Goal: Task Accomplishment & Management: Manage account settings

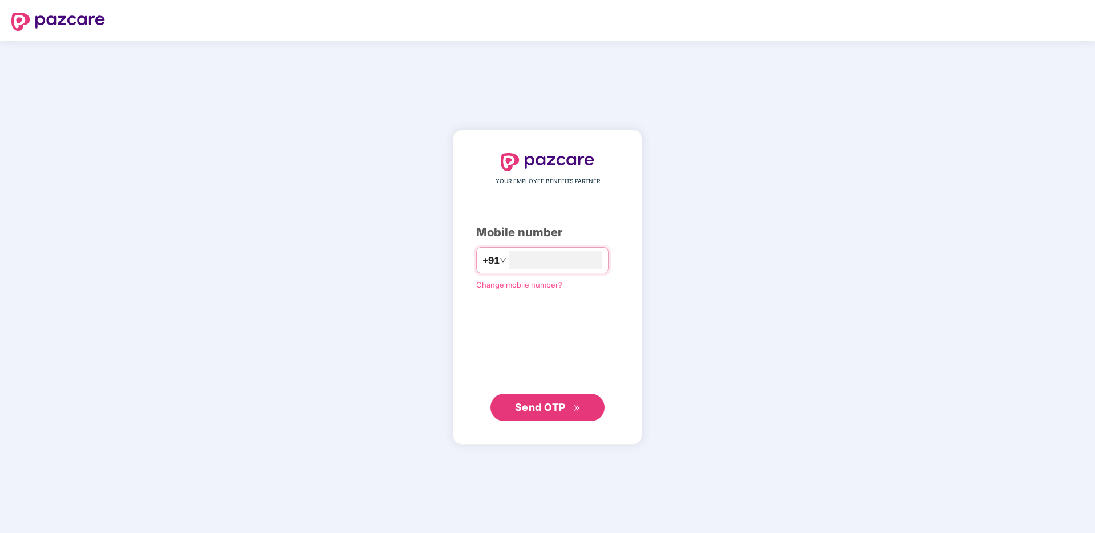
type input "**********"
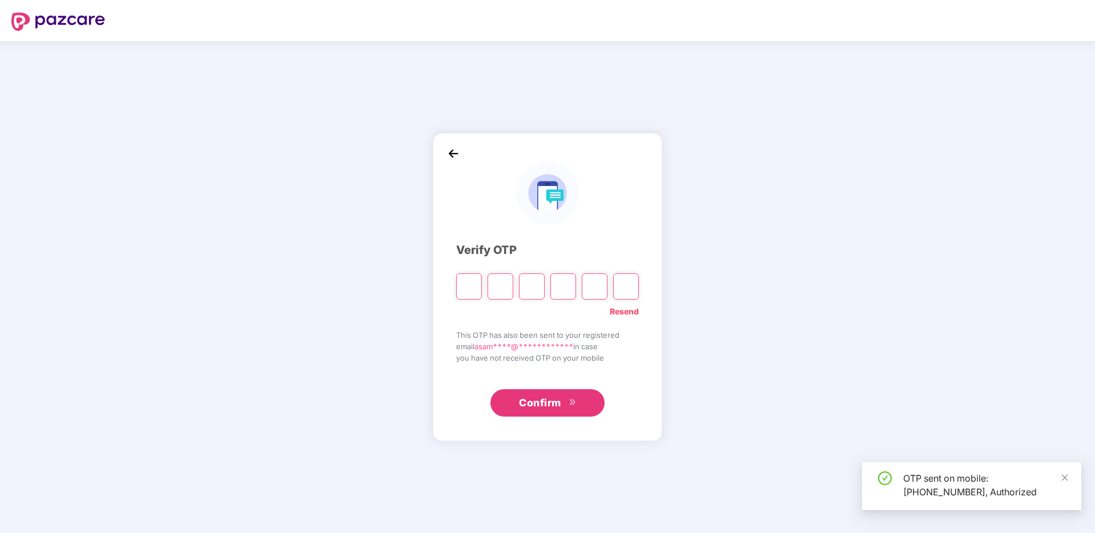
click at [543, 382] on div "Confirm" at bounding box center [547, 398] width 183 height 35
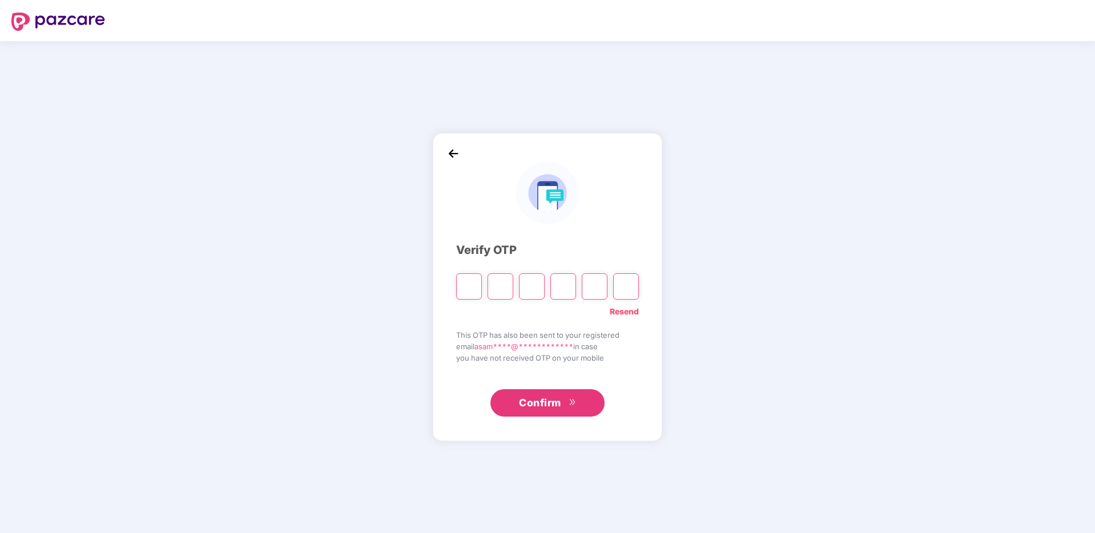
click at [462, 289] on input "Please enter verification code. Digit 1" at bounding box center [469, 286] width 26 height 26
type input "*"
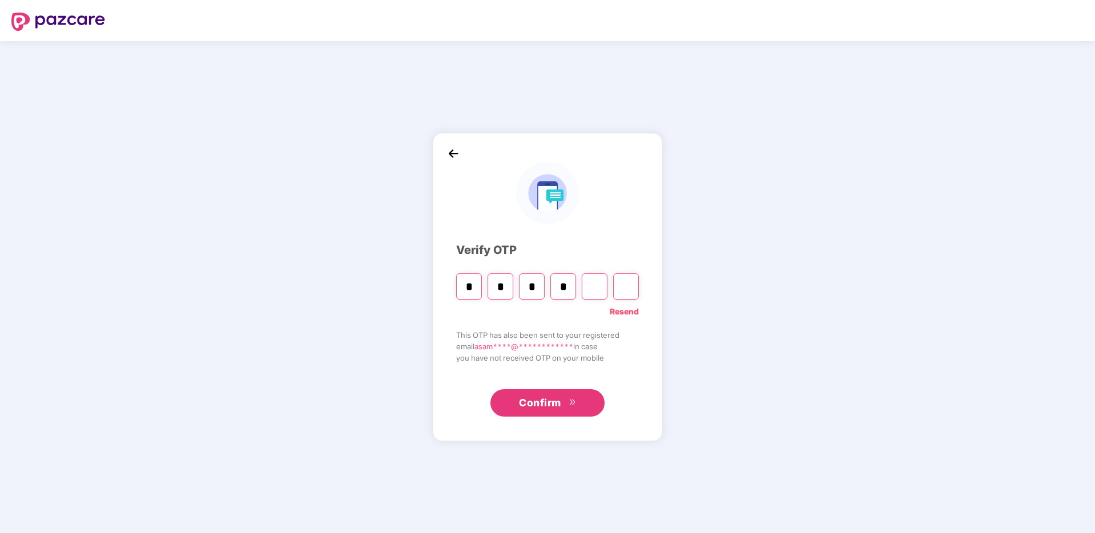
type input "*"
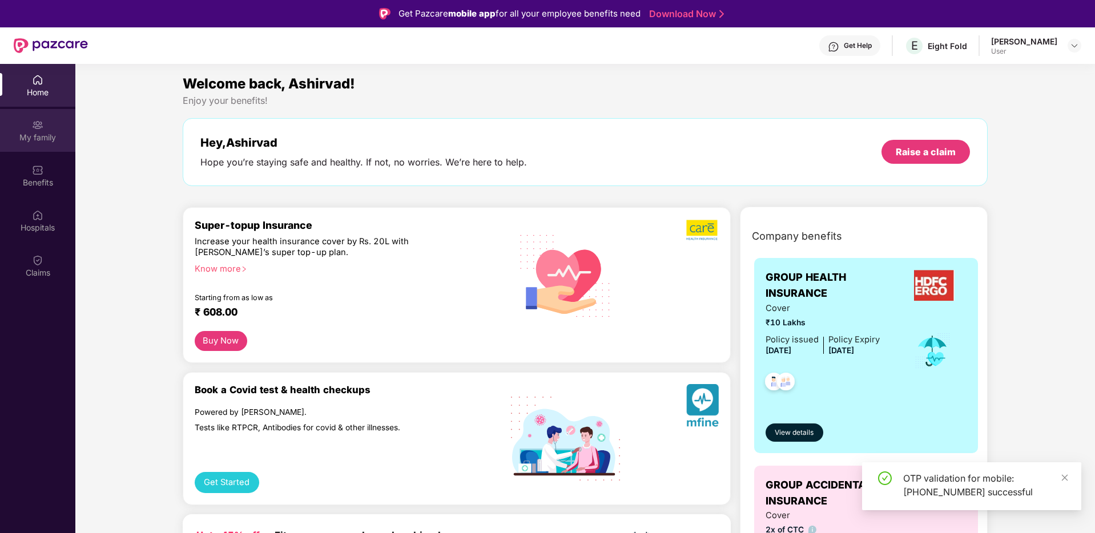
click at [44, 140] on div "My family" at bounding box center [37, 137] width 75 height 11
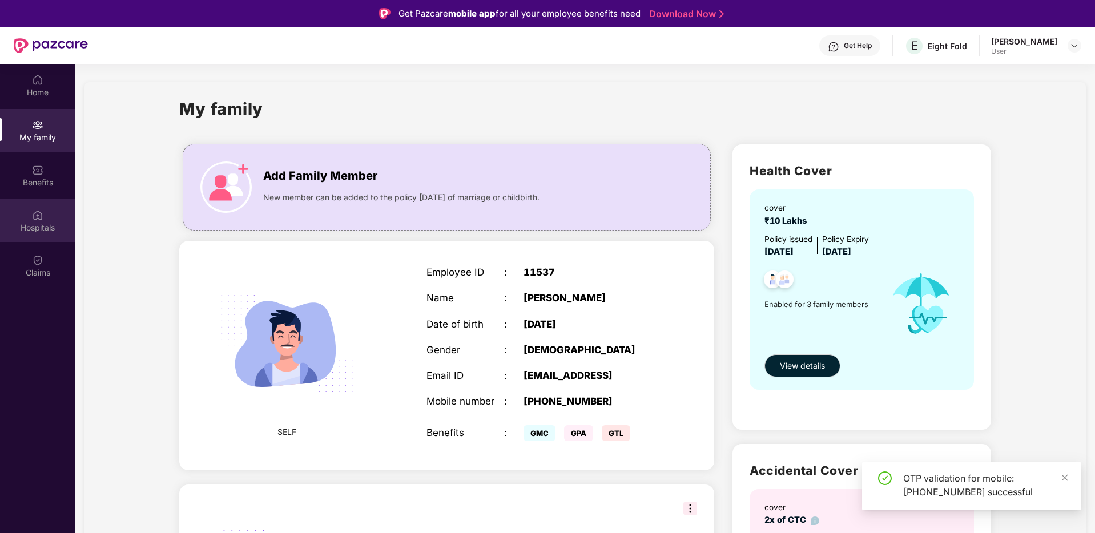
click at [41, 216] on img at bounding box center [37, 214] width 11 height 11
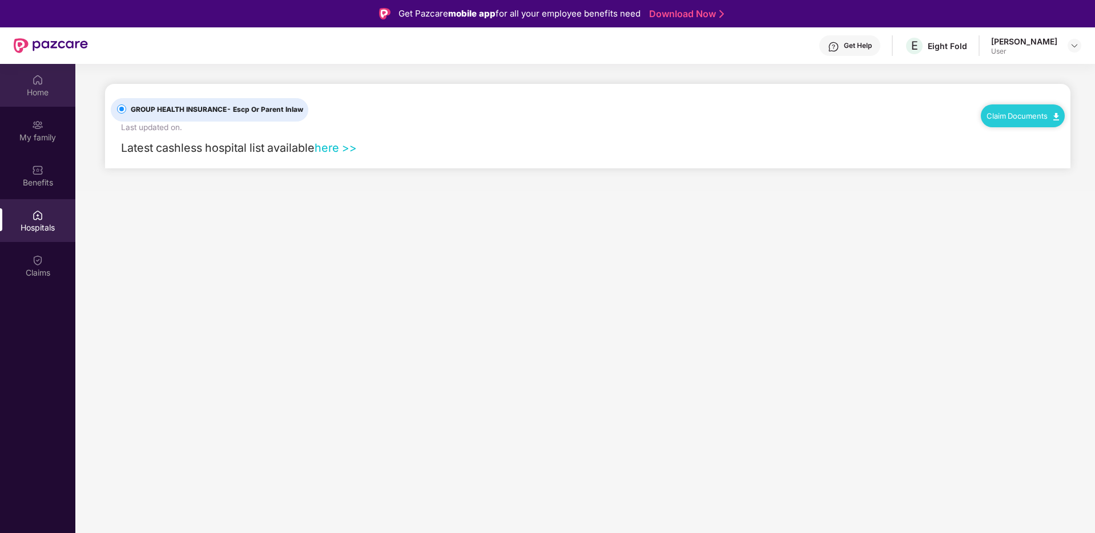
click at [50, 86] on div "Home" at bounding box center [37, 85] width 75 height 43
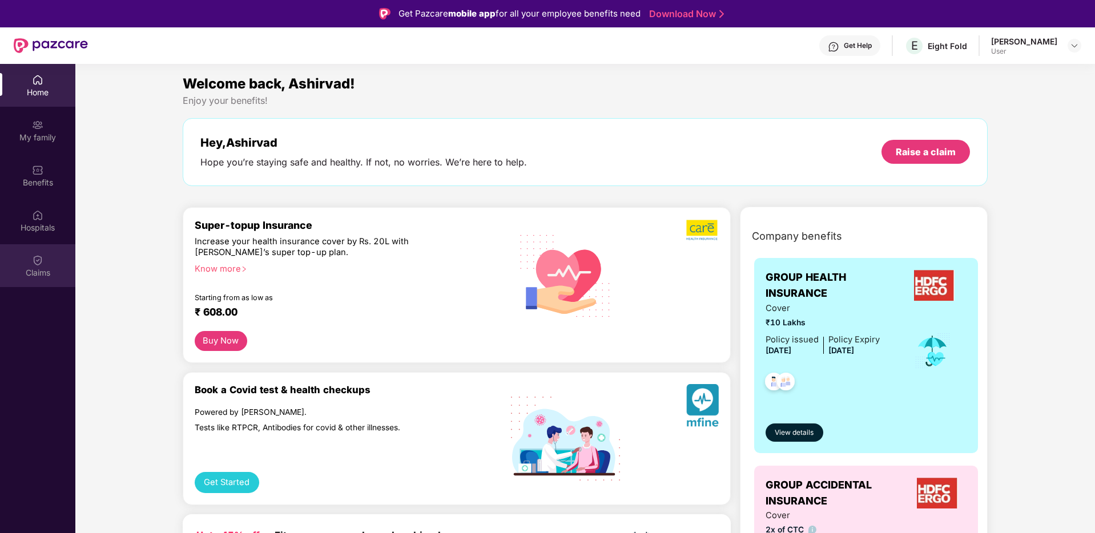
click at [48, 256] on div "Claims" at bounding box center [37, 265] width 75 height 43
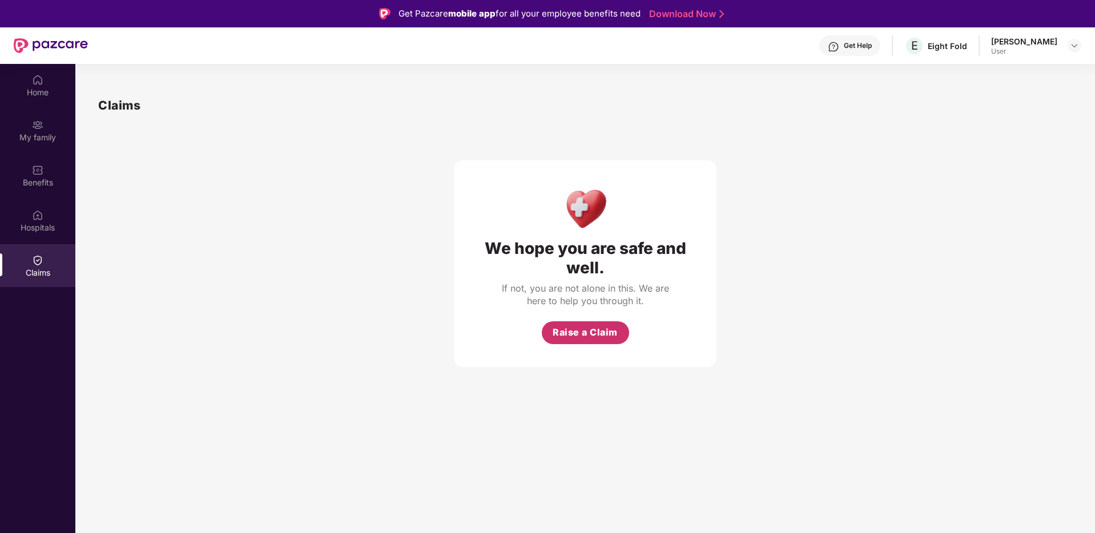
click at [606, 325] on button "Raise a Claim" at bounding box center [585, 332] width 87 height 23
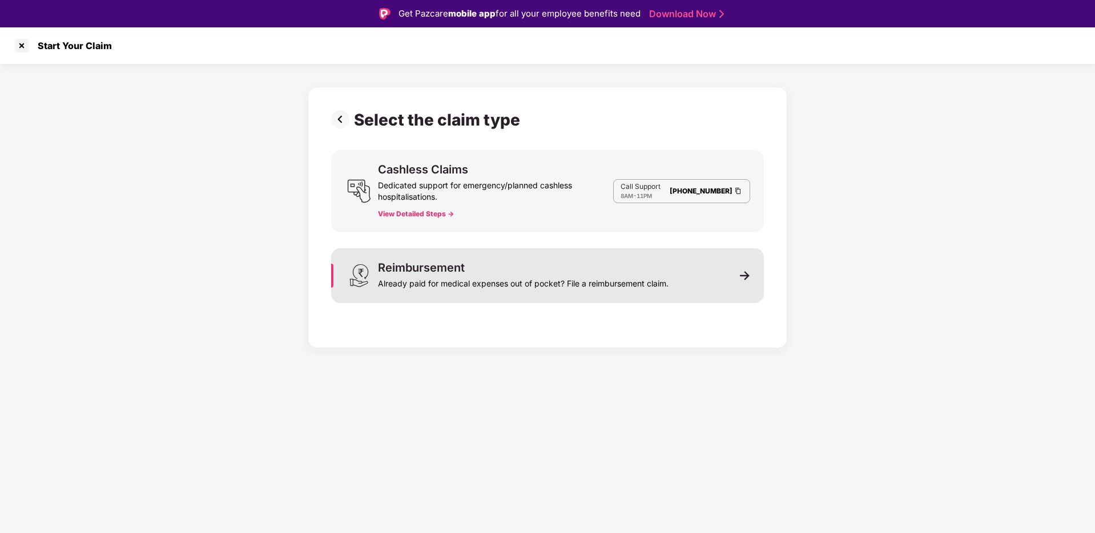
click at [490, 253] on div "Reimbursement Already paid for medical expenses out of pocket? File a reimburse…" at bounding box center [547, 275] width 433 height 55
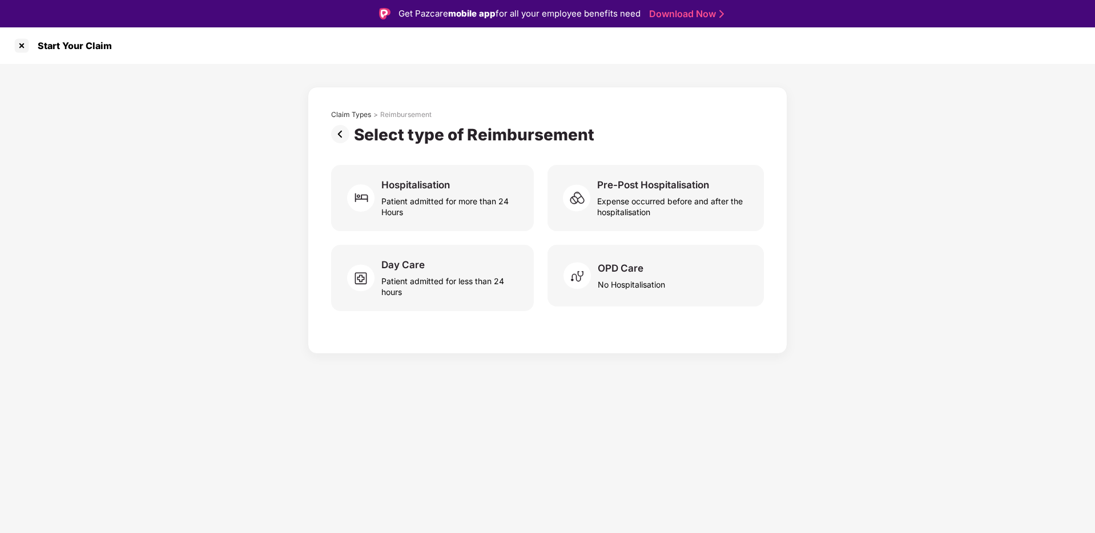
click at [338, 133] on img at bounding box center [342, 134] width 23 height 18
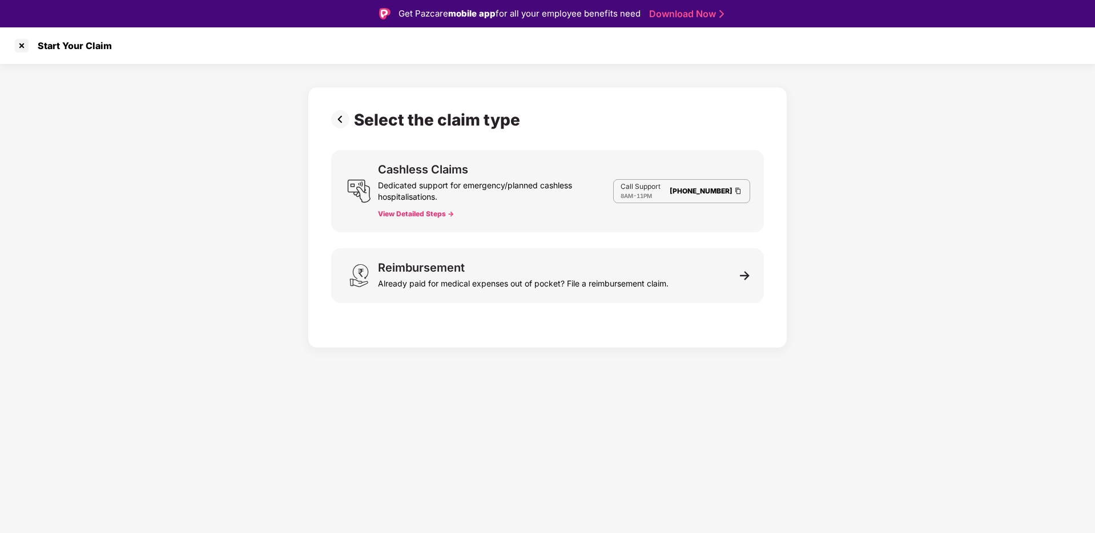
click at [338, 133] on div "Select the claim type Cashless Claims Dedicated support for emergency/planned c…" at bounding box center [547, 214] width 433 height 209
click at [338, 118] on img at bounding box center [342, 119] width 23 height 18
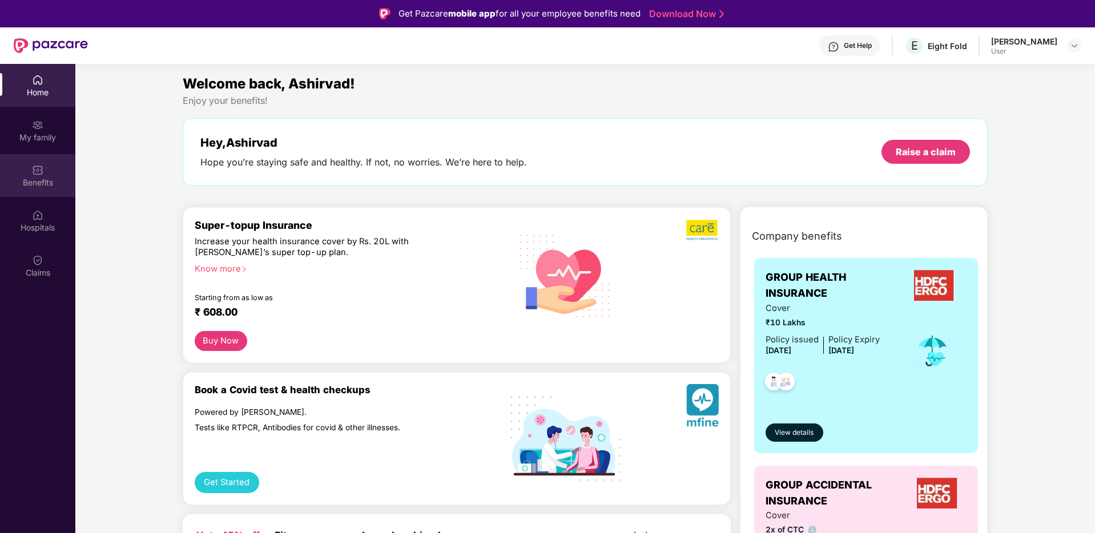
click at [46, 183] on div "Benefits" at bounding box center [37, 182] width 75 height 11
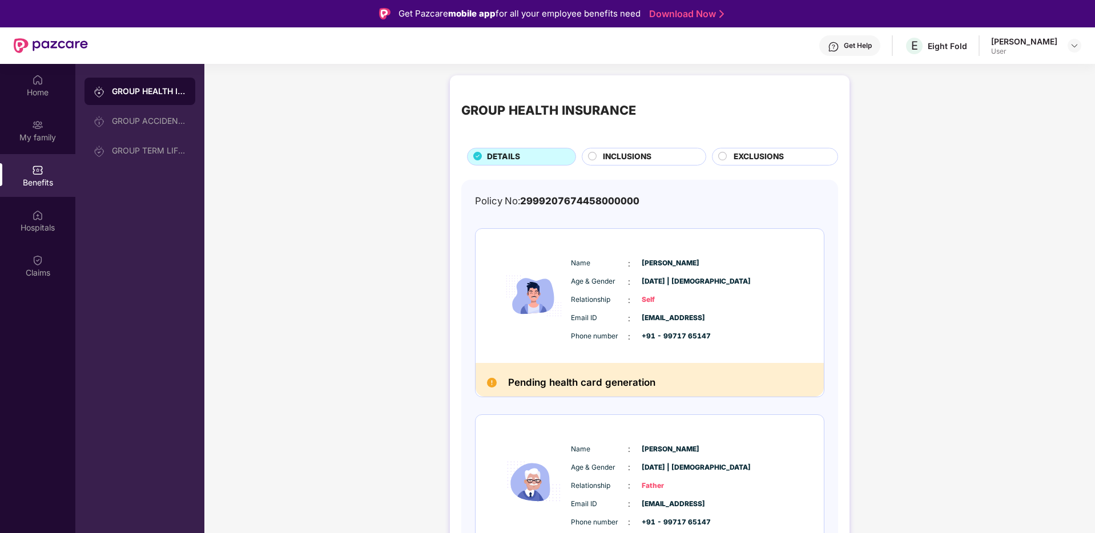
scroll to position [19, 0]
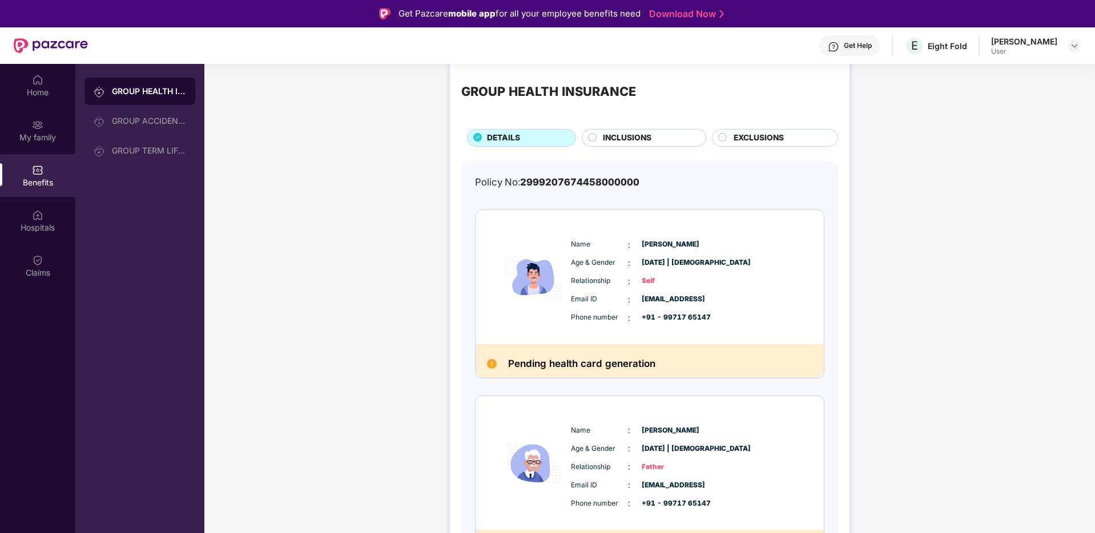
click at [615, 273] on div "Name : [PERSON_NAME] Age & Gender : [DATE] | [DEMOGRAPHIC_DATA] Relationship : …" at bounding box center [684, 281] width 232 height 97
click at [650, 134] on span "INCLUSIONS" at bounding box center [627, 138] width 49 height 13
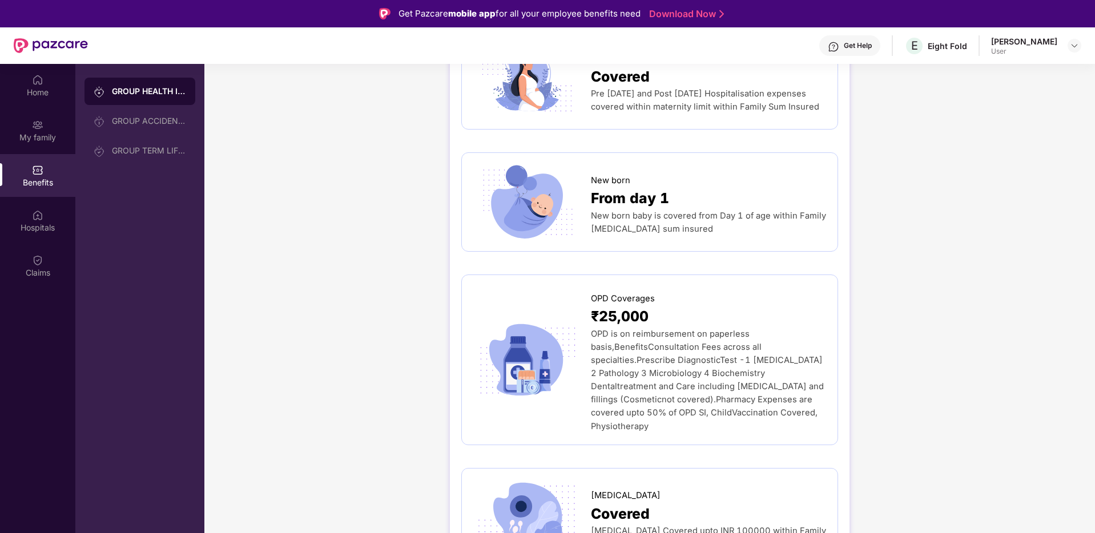
scroll to position [1778, 0]
